Goal: Task Accomplishment & Management: Complete application form

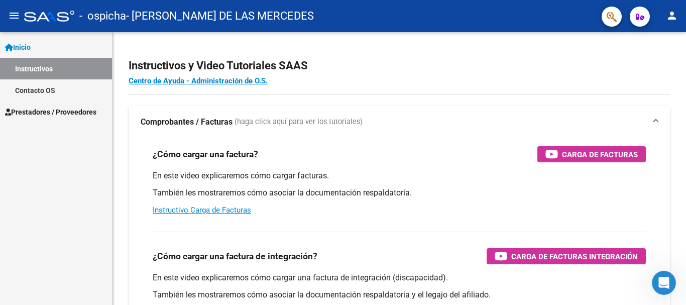
click at [27, 44] on span "Inicio" at bounding box center [18, 47] width 26 height 11
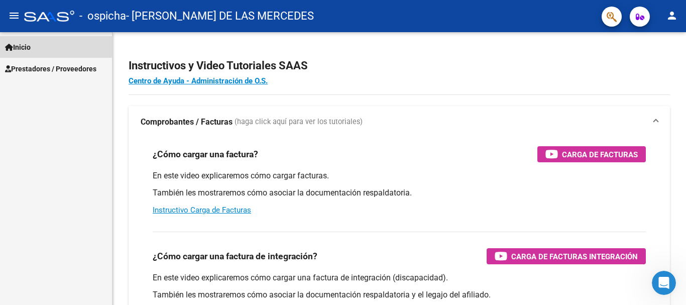
click at [27, 44] on span "Inicio" at bounding box center [18, 47] width 26 height 11
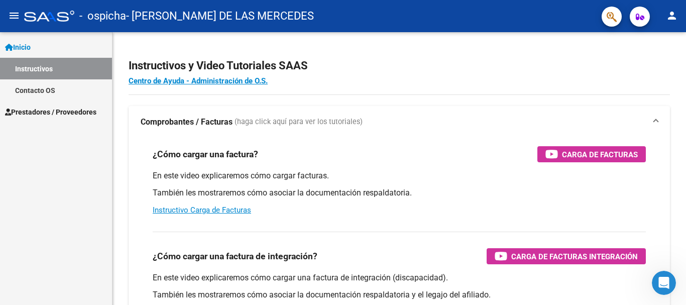
click at [56, 113] on span "Prestadores / Proveedores" at bounding box center [50, 111] width 91 height 11
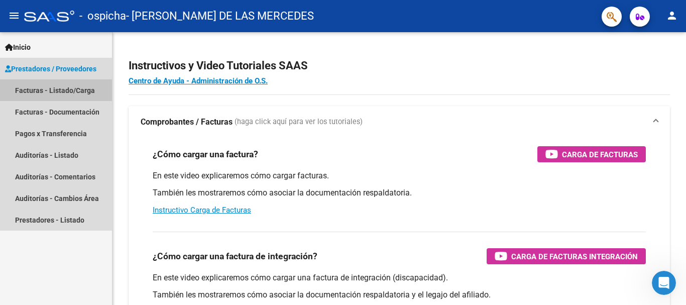
click at [66, 94] on link "Facturas - Listado/Carga" at bounding box center [56, 90] width 112 height 22
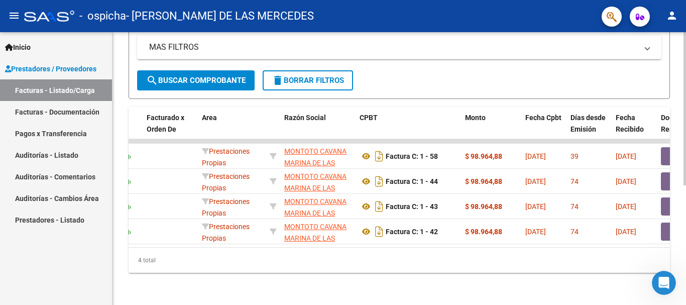
scroll to position [0, 138]
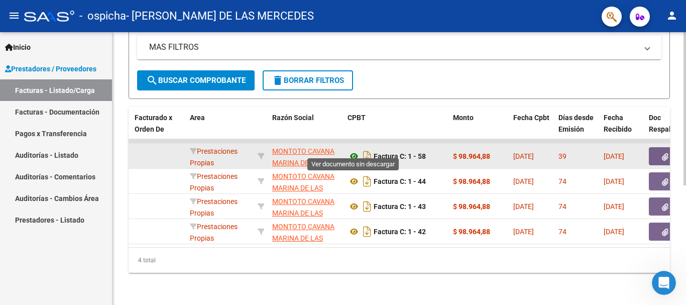
click at [351, 150] on icon at bounding box center [353, 156] width 13 height 12
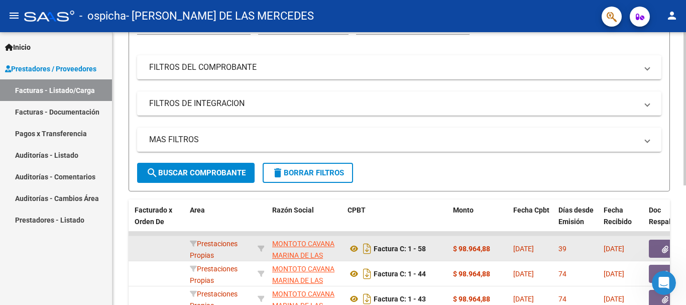
scroll to position [13, 0]
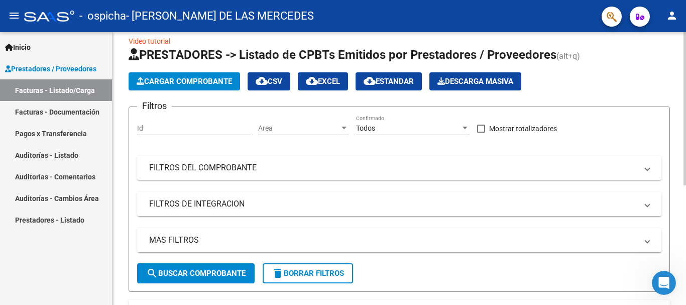
click at [209, 79] on span "Cargar Comprobante" at bounding box center [184, 81] width 95 height 9
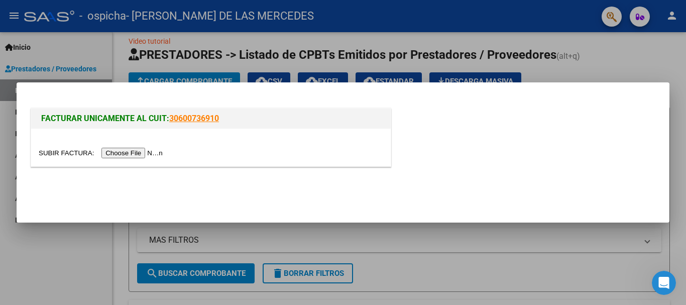
click at [132, 152] on input "file" at bounding box center [102, 153] width 127 height 11
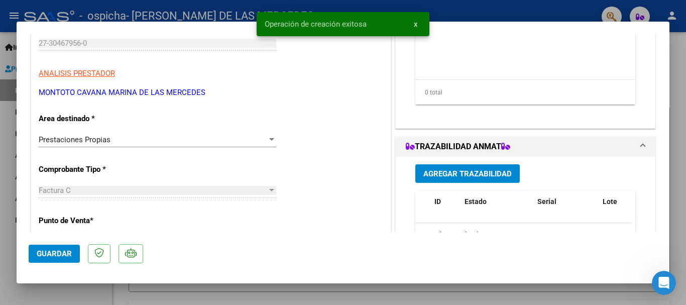
scroll to position [201, 0]
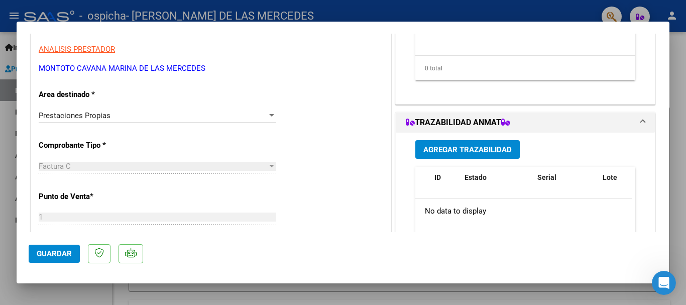
click at [269, 117] on div at bounding box center [271, 115] width 5 height 3
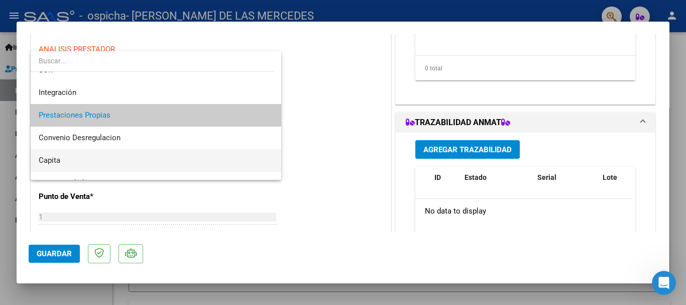
scroll to position [75, 0]
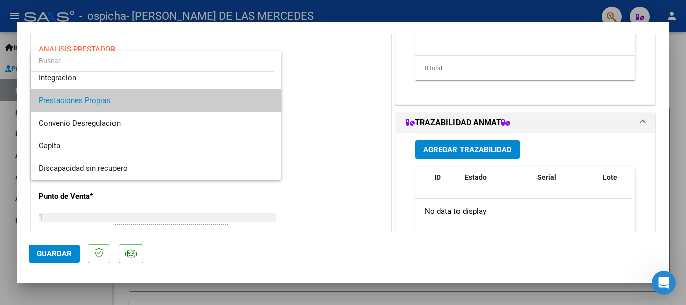
click at [317, 121] on div at bounding box center [343, 152] width 686 height 305
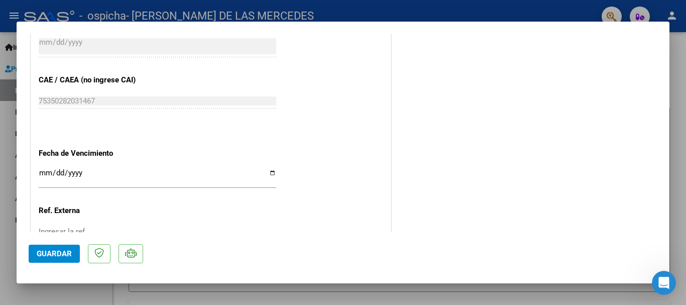
scroll to position [502, 0]
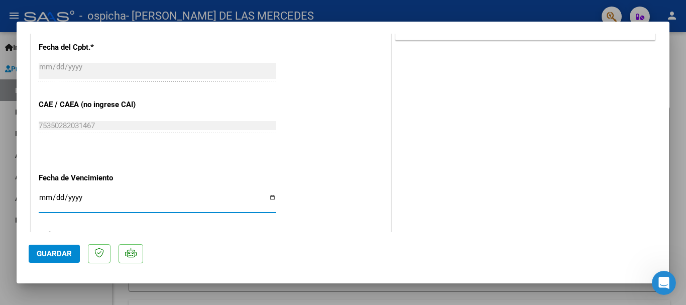
click at [269, 196] on input "Ingresar la fecha" at bounding box center [158, 201] width 238 height 16
type input "[DATE]"
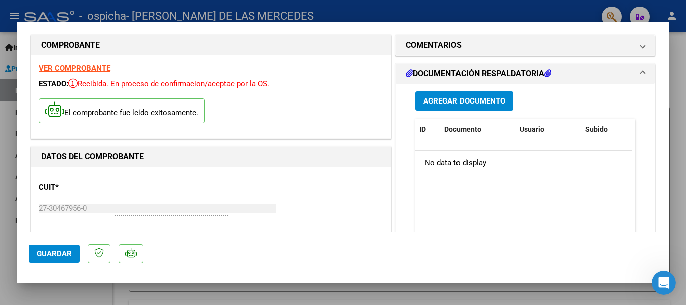
scroll to position [0, 0]
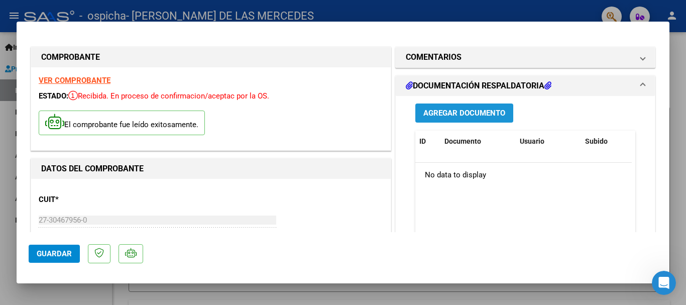
click at [475, 110] on span "Agregar Documento" at bounding box center [464, 113] width 82 height 9
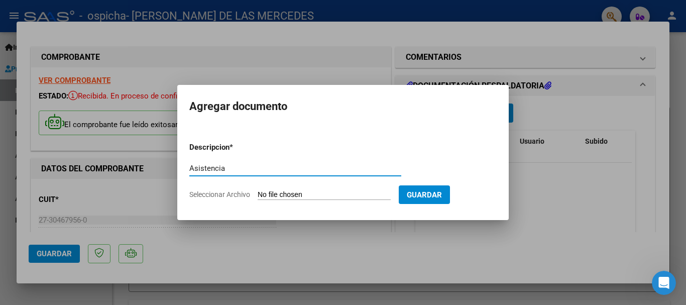
type input "Asistencia"
click at [356, 191] on input "Seleccionar Archivo" at bounding box center [324, 195] width 133 height 10
click at [333, 196] on input "Seleccionar Archivo" at bounding box center [324, 195] width 133 height 10
type input "C:\fakepath\Asistencia [PERSON_NAME].jpeg"
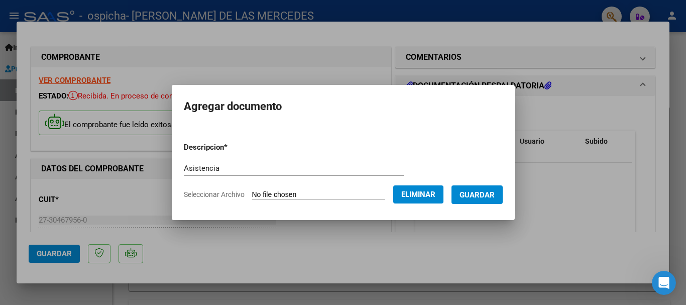
click at [480, 194] on span "Guardar" at bounding box center [476, 194] width 35 height 9
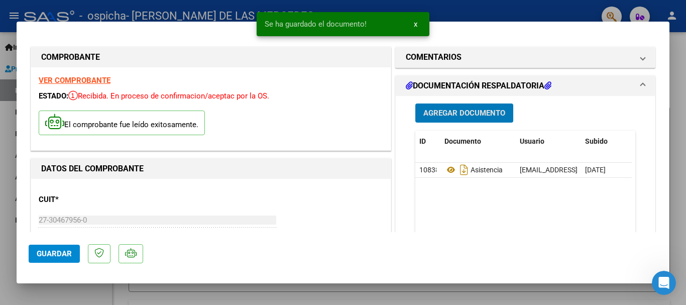
click at [54, 256] on span "Guardar" at bounding box center [54, 253] width 35 height 9
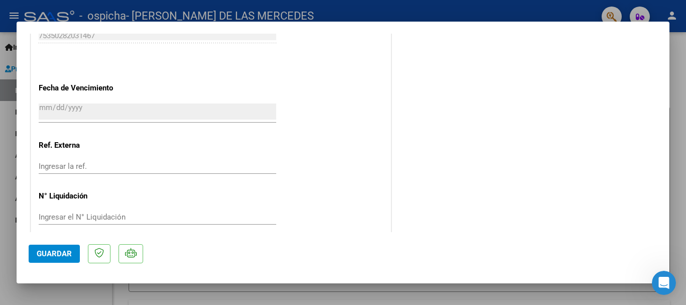
scroll to position [604, 0]
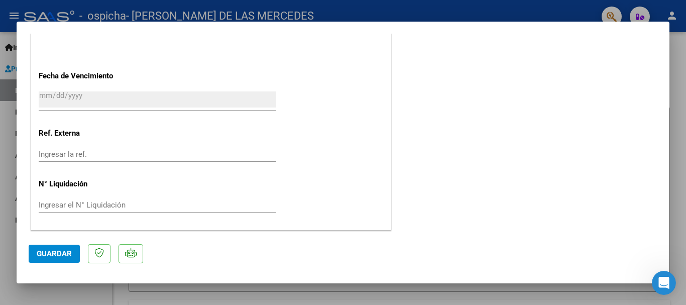
click at [41, 247] on button "Guardar" at bounding box center [54, 254] width 51 height 18
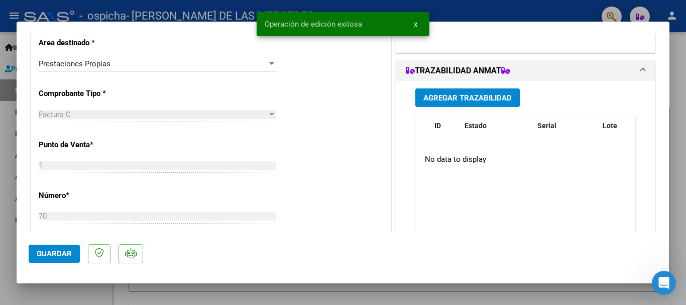
scroll to position [0, 0]
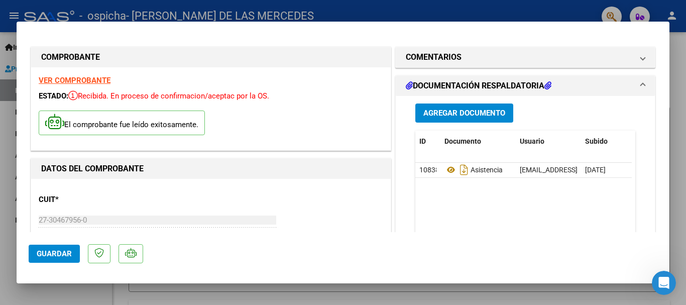
click at [571, 11] on div at bounding box center [343, 152] width 686 height 305
type input "$ 0,00"
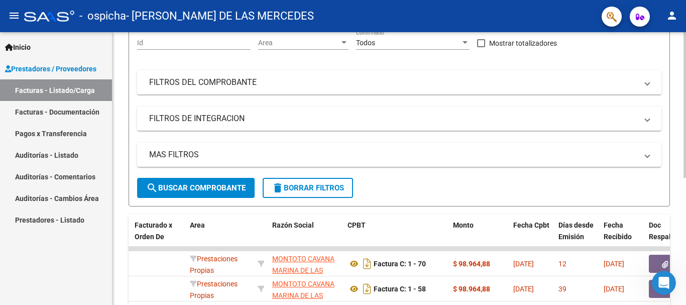
scroll to position [213, 0]
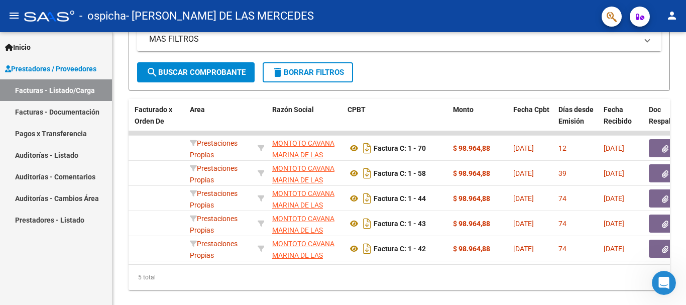
click at [79, 133] on link "Pagos x Transferencia" at bounding box center [56, 134] width 112 height 22
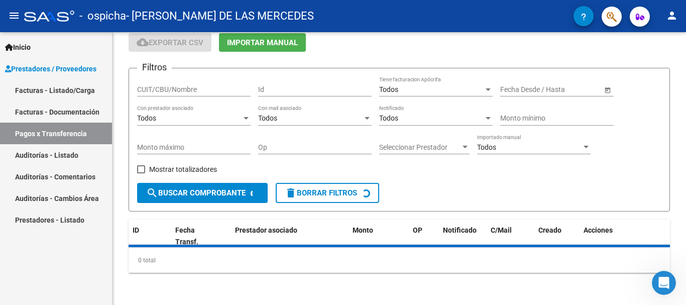
scroll to position [63, 0]
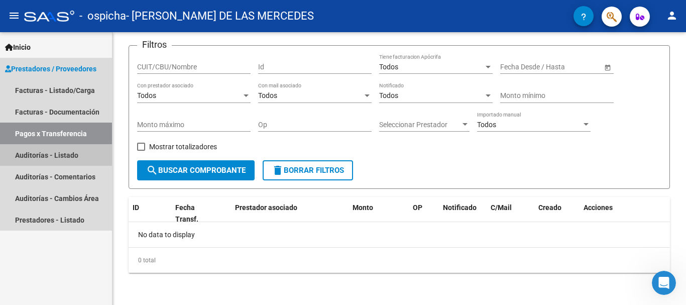
click at [78, 157] on link "Auditorías - Listado" at bounding box center [56, 155] width 112 height 22
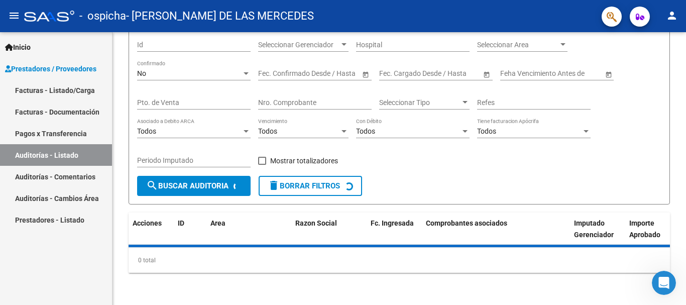
scroll to position [107, 0]
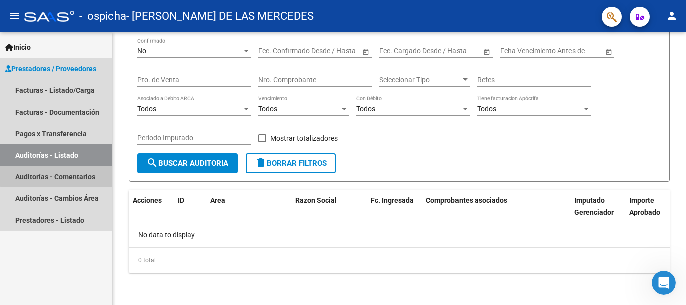
click at [79, 174] on link "Auditorías - Comentarios" at bounding box center [56, 177] width 112 height 22
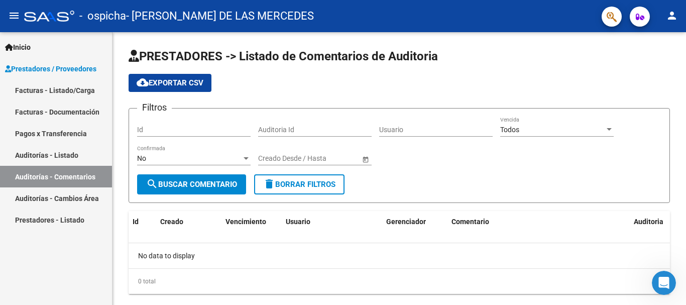
click at [80, 188] on link "Auditorías - Cambios Área" at bounding box center [56, 198] width 112 height 22
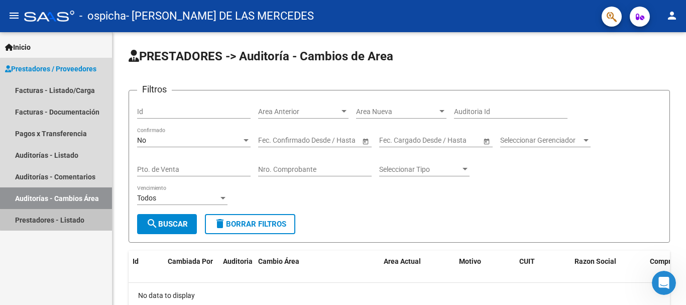
click at [94, 219] on link "Prestadores - Listado" at bounding box center [56, 220] width 112 height 22
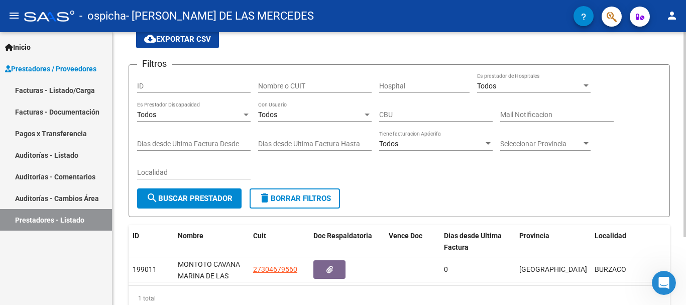
scroll to position [90, 0]
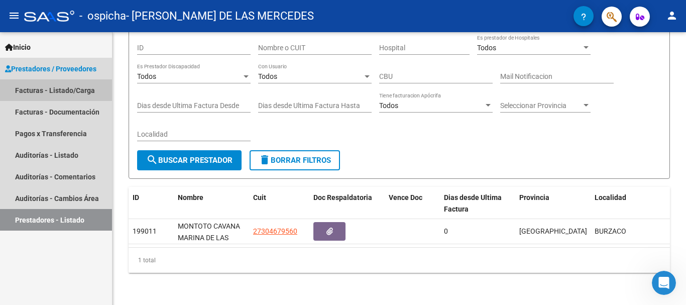
click at [69, 89] on link "Facturas - Listado/Carga" at bounding box center [56, 90] width 112 height 22
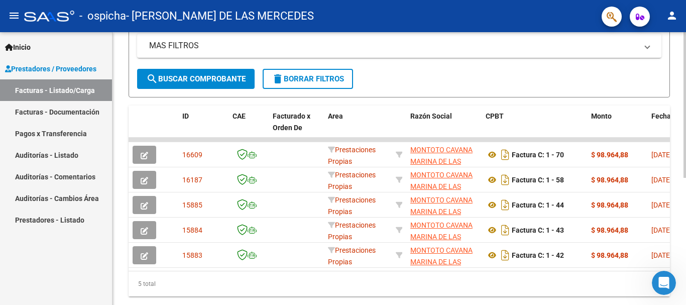
scroll to position [239, 0]
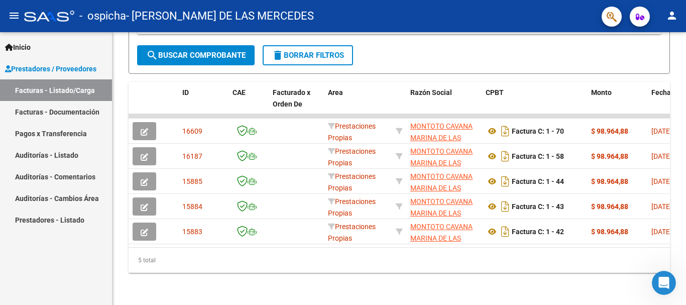
click at [671, 16] on mat-icon "person" at bounding box center [672, 16] width 12 height 12
click at [638, 15] on div at bounding box center [343, 152] width 686 height 305
click at [638, 15] on icon "button" at bounding box center [640, 17] width 9 height 8
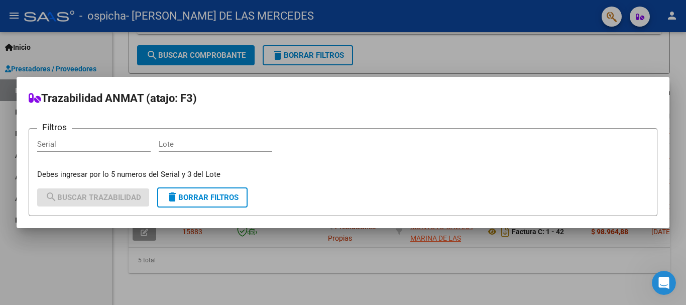
click at [564, 40] on div at bounding box center [343, 152] width 686 height 305
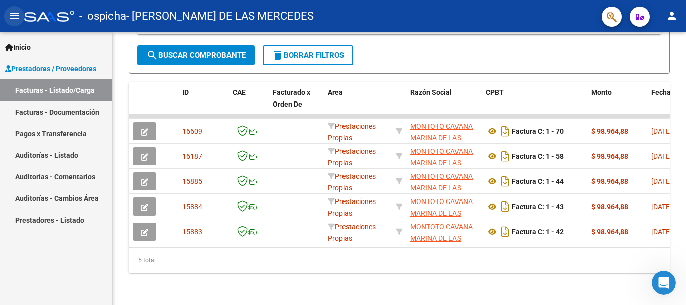
click at [15, 19] on mat-icon "menu" at bounding box center [14, 16] width 12 height 12
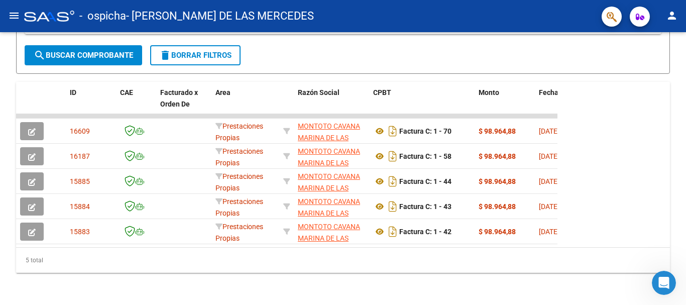
click at [15, 21] on mat-icon "menu" at bounding box center [14, 16] width 12 height 12
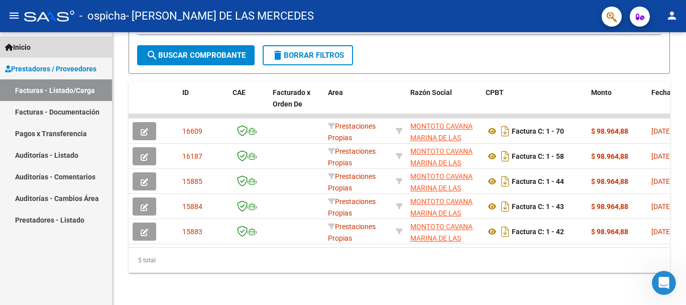
click at [31, 42] on span "Inicio" at bounding box center [18, 47] width 26 height 11
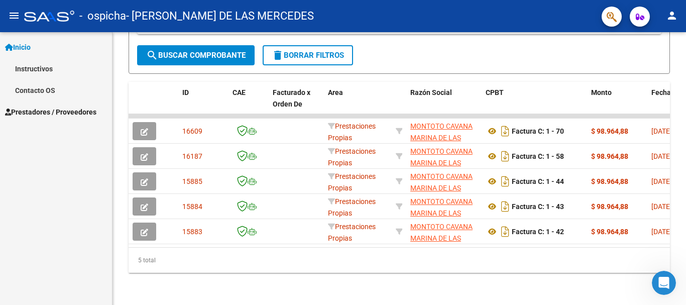
click at [46, 113] on span "Prestadores / Proveedores" at bounding box center [50, 111] width 91 height 11
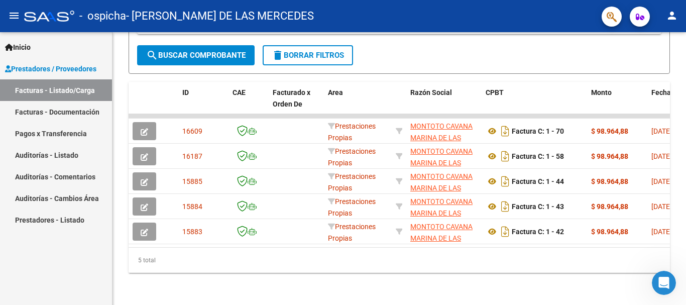
click at [41, 48] on link "Inicio" at bounding box center [56, 47] width 112 height 22
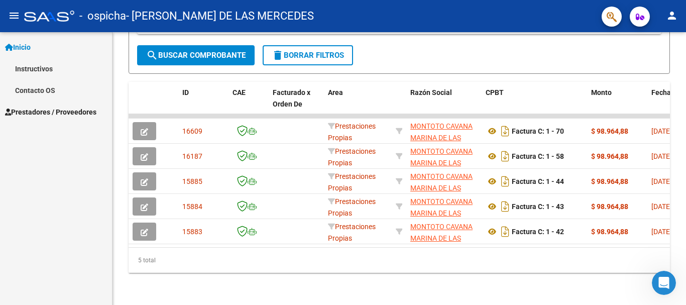
click at [55, 92] on link "Contacto OS" at bounding box center [56, 90] width 112 height 22
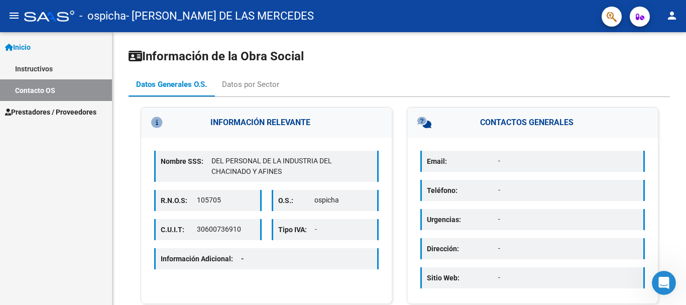
click at [42, 62] on link "Instructivos" at bounding box center [56, 69] width 112 height 22
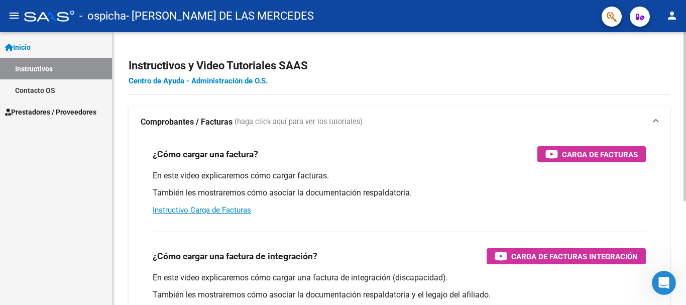
click at [144, 78] on link "Centro de Ayuda - Administración de O.S." at bounding box center [198, 80] width 139 height 9
